Goal: Find specific page/section: Find specific page/section

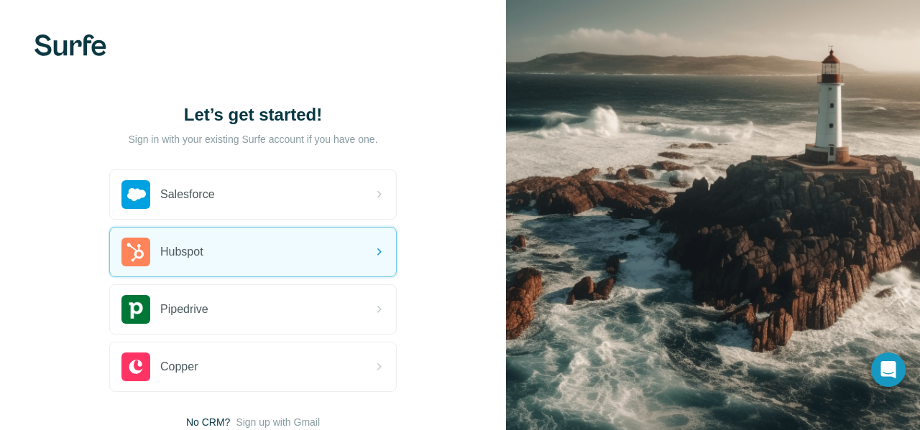
scroll to position [64, 0]
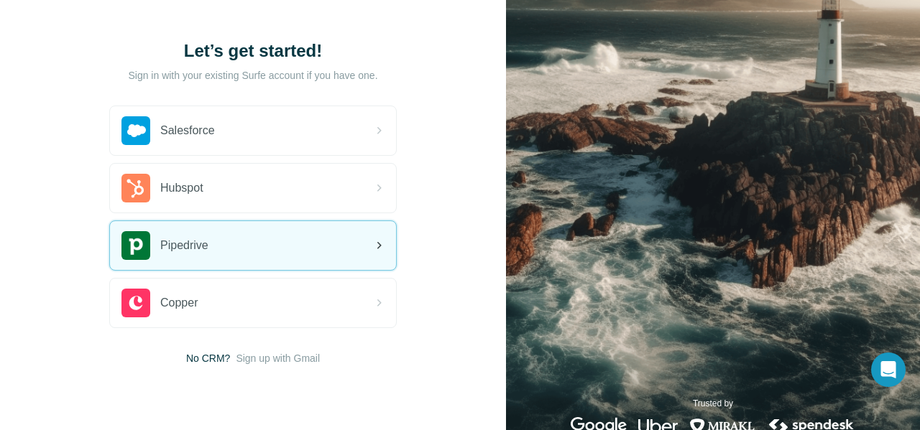
click at [369, 259] on div "Pipedrive" at bounding box center [253, 245] width 286 height 49
click at [380, 249] on icon at bounding box center [378, 245] width 17 height 17
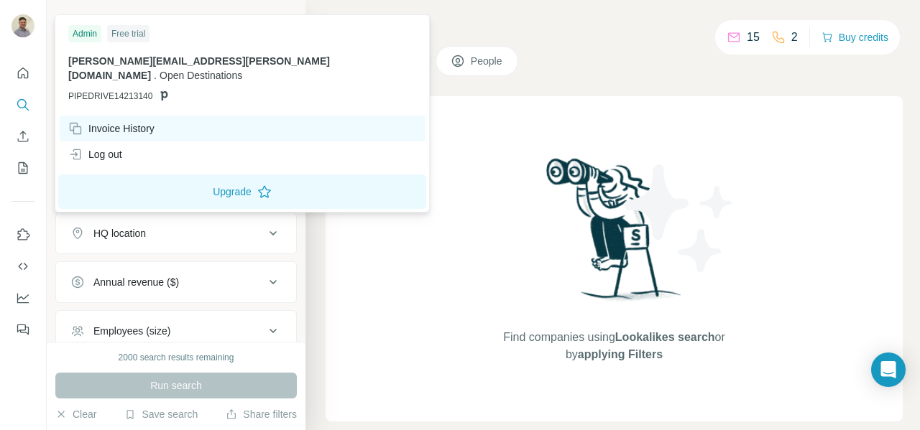
click at [111, 121] on div "Invoice History" at bounding box center [111, 128] width 86 height 14
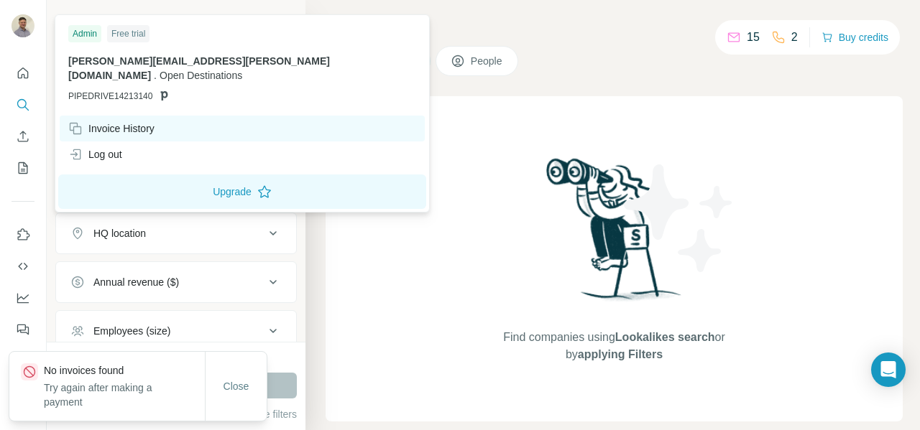
click at [134, 121] on div "Invoice History" at bounding box center [111, 128] width 86 height 14
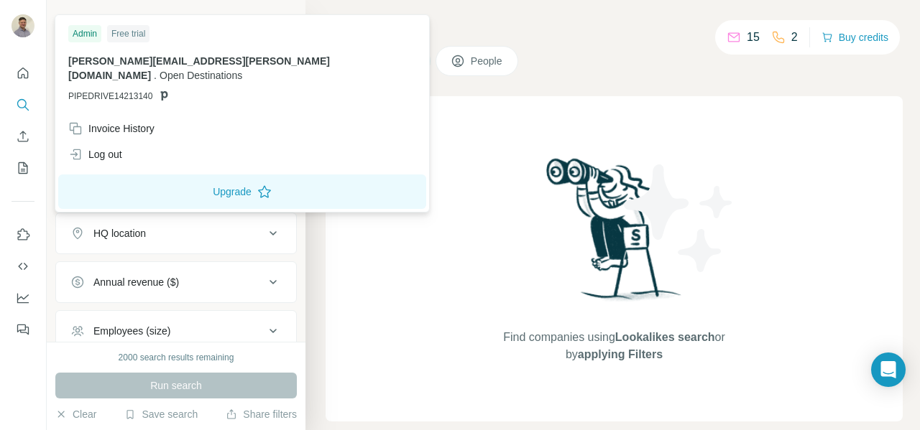
click at [23, 28] on img at bounding box center [22, 25] width 23 height 23
click at [24, 26] on img at bounding box center [22, 25] width 23 height 23
click at [132, 34] on div "Free trial" at bounding box center [128, 33] width 42 height 17
click at [128, 30] on div "Free trial" at bounding box center [128, 33] width 42 height 17
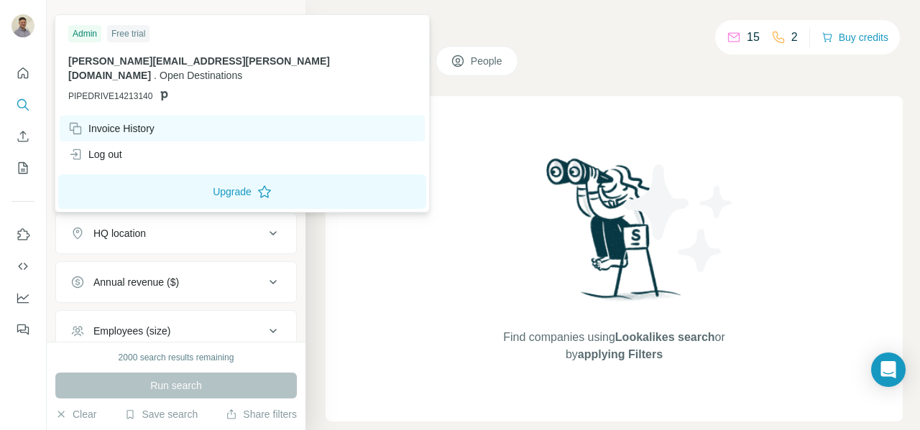
click at [102, 121] on div "Invoice History" at bounding box center [111, 128] width 86 height 14
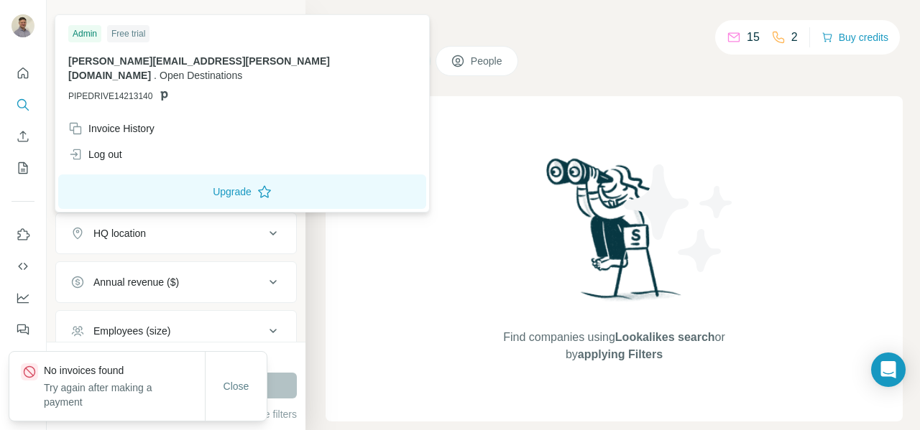
click at [22, 33] on img at bounding box center [22, 25] width 23 height 23
click at [24, 68] on icon "Quick start" at bounding box center [23, 73] width 14 height 14
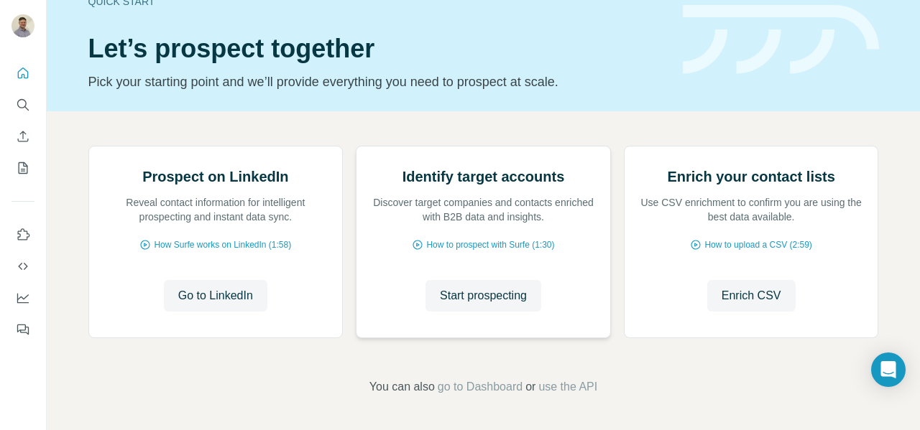
scroll to position [182, 0]
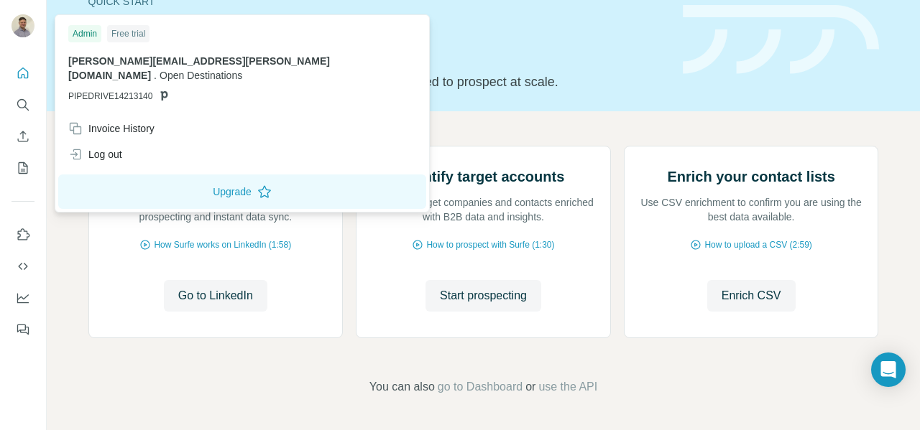
click at [22, 37] on img at bounding box center [22, 25] width 23 height 23
